Goal: Submit feedback/report problem: Submit feedback/report problem

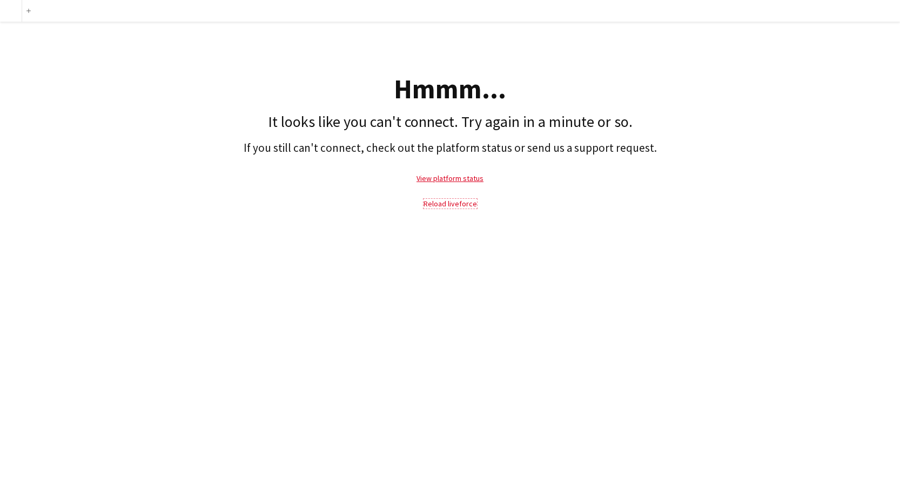
click at [462, 204] on link "Reload liveforce" at bounding box center [449, 204] width 53 height 10
click at [462, 177] on link "View platform status" at bounding box center [449, 178] width 67 height 10
